Goal: Complete application form

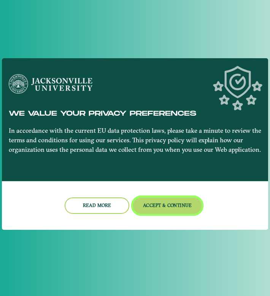
click at [159, 205] on button "Accept & Continue" at bounding box center [167, 205] width 69 height 16
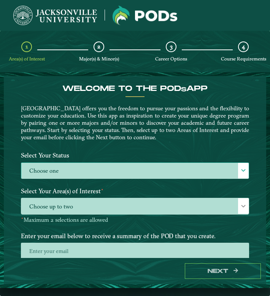
click at [152, 171] on label "Choose one" at bounding box center [134, 171] width 227 height 16
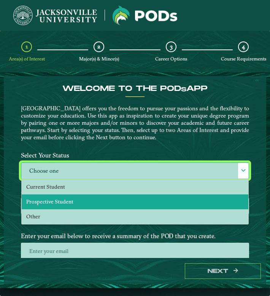
click at [128, 201] on li "Prospective Student" at bounding box center [135, 201] width 227 height 15
select select "[object Object]"
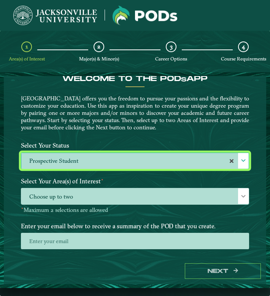
scroll to position [18, 0]
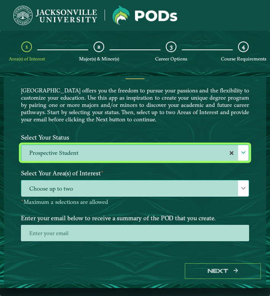
click at [125, 187] on span "Choose up to two" at bounding box center [134, 188] width 227 height 16
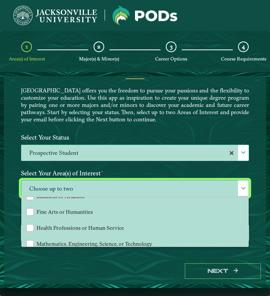
scroll to position [46, 0]
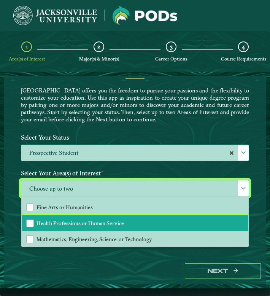
click at [122, 220] on li "Health Professions or Human Service" at bounding box center [135, 223] width 227 height 16
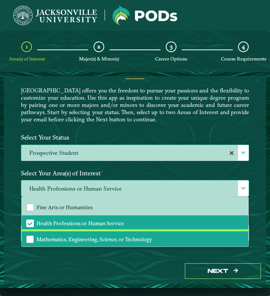
click at [125, 236] on span "Mathematics, Engineering, Science, or Technology" at bounding box center [94, 239] width 116 height 7
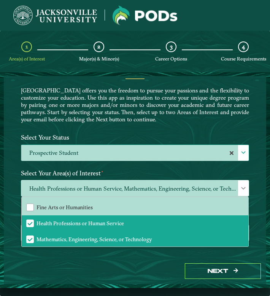
click at [254, 201] on div "Health Professions or Human Service, Mathematics, Engineering, Science, or Tech…" at bounding box center [134, 192] width 239 height 25
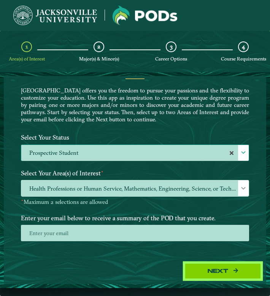
click at [207, 268] on button "Next" at bounding box center [223, 271] width 76 height 16
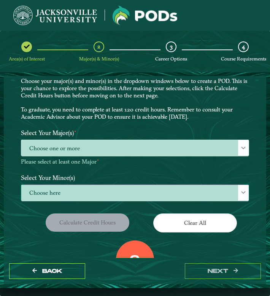
scroll to position [29, 0]
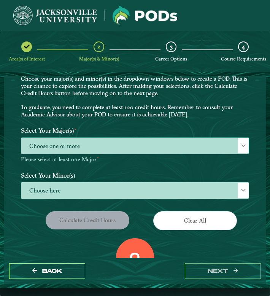
click at [171, 149] on span "Choose one or more" at bounding box center [134, 146] width 227 height 16
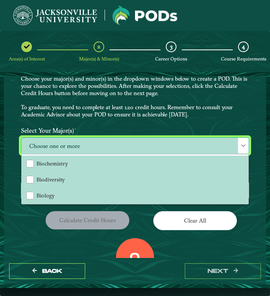
scroll to position [4, 31]
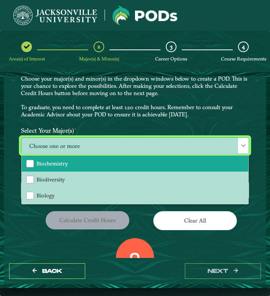
click at [163, 165] on li "Biochemistry" at bounding box center [135, 163] width 227 height 16
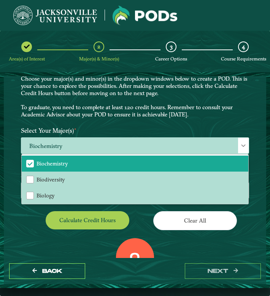
click at [219, 124] on label "Select Your Major(s) ⋆" at bounding box center [134, 131] width 239 height 14
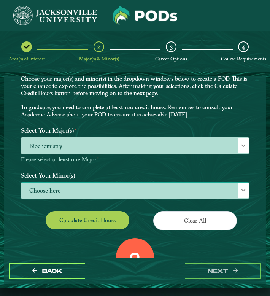
click at [176, 192] on span "Choose here" at bounding box center [134, 190] width 227 height 16
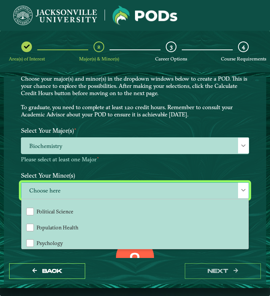
scroll to position [644, 0]
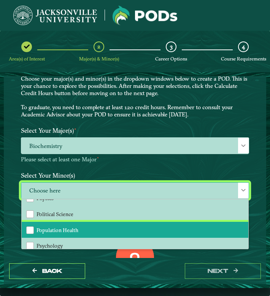
click at [171, 223] on li "Population Health" at bounding box center [135, 230] width 227 height 16
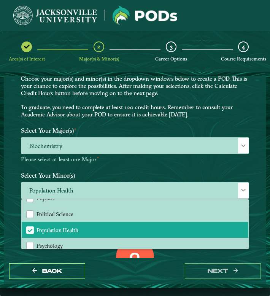
click at [252, 227] on div "Clear All" at bounding box center [195, 221] width 120 height 21
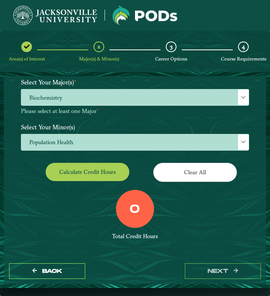
scroll to position [81, 0]
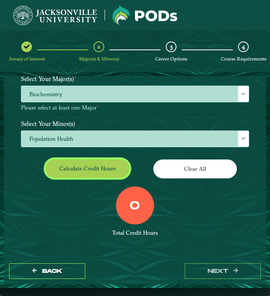
click at [95, 169] on button "Calculate credit hours" at bounding box center [88, 168] width 84 height 18
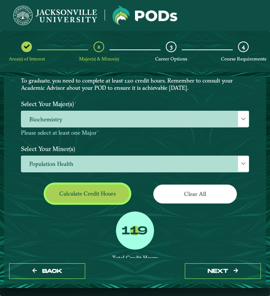
scroll to position [58, 0]
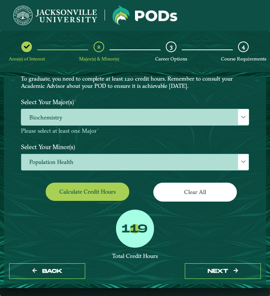
click at [238, 162] on div at bounding box center [243, 162] width 11 height 16
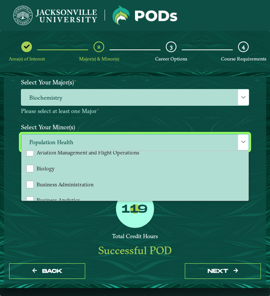
scroll to position [101, 0]
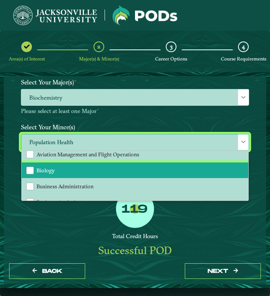
click at [173, 162] on li "Biology" at bounding box center [135, 170] width 227 height 16
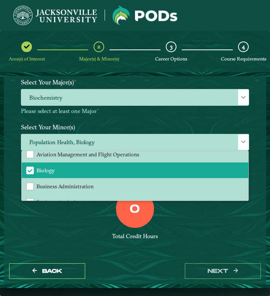
click at [198, 227] on div "0 Total Credit Hours" at bounding box center [134, 222] width 239 height 65
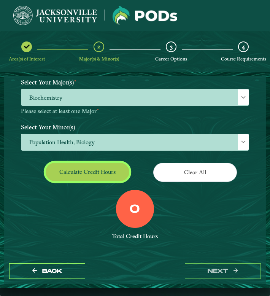
click at [118, 170] on button "Calculate credit hours" at bounding box center [88, 172] width 84 height 18
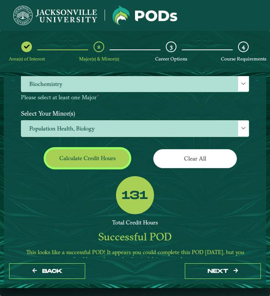
scroll to position [109, 0]
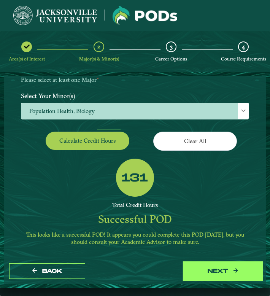
click at [238, 271] on icon "button" at bounding box center [235, 270] width 5 height 5
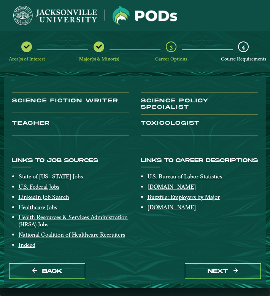
scroll to position [124, 0]
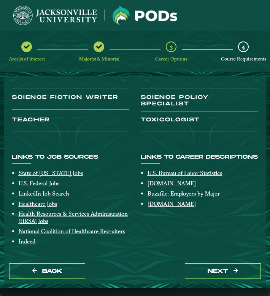
click at [237, 279] on div "Back next" at bounding box center [135, 271] width 262 height 26
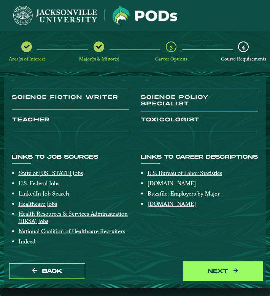
click at [237, 274] on button "next" at bounding box center [223, 271] width 76 height 16
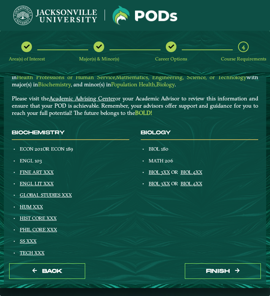
scroll to position [0, 0]
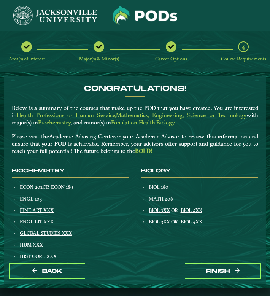
click at [81, 19] on img at bounding box center [55, 15] width 84 height 19
click at [26, 15] on img at bounding box center [55, 15] width 84 height 19
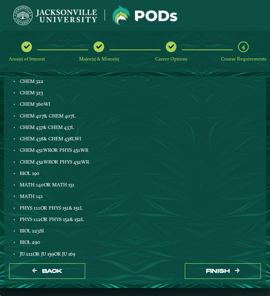
scroll to position [406, 0]
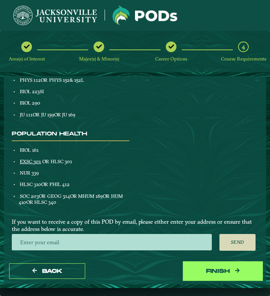
click at [222, 268] on button "Finish" at bounding box center [223, 271] width 76 height 16
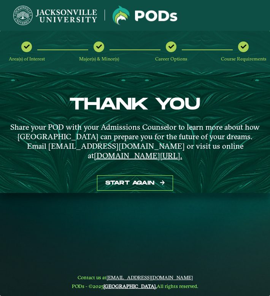
click at [170, 52] on div "Career Options" at bounding box center [171, 51] width 11 height 21
click at [174, 58] on span "Career Options" at bounding box center [171, 59] width 32 height 6
click at [172, 39] on div "Area(s) of Interest Major(s) & Minor(s) Career Options Course Requirements" at bounding box center [135, 52] width 270 height 42
click at [59, 20] on img at bounding box center [55, 15] width 84 height 19
